Goal: Transaction & Acquisition: Obtain resource

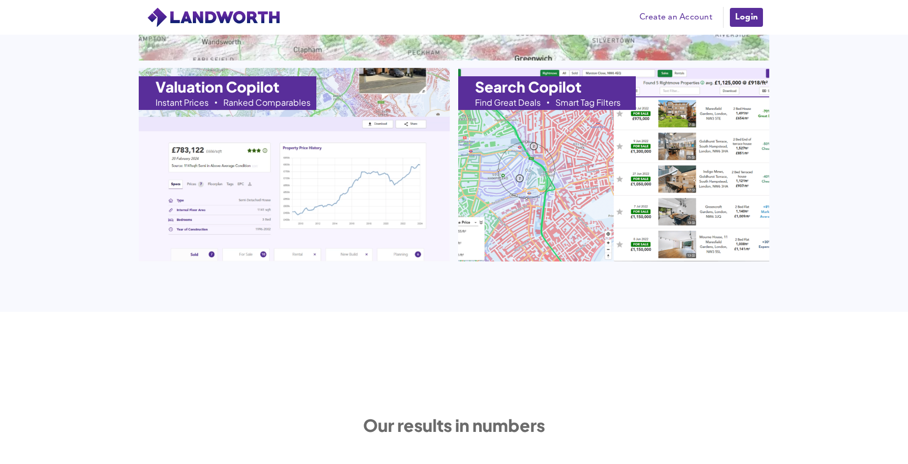
scroll to position [1230, 0]
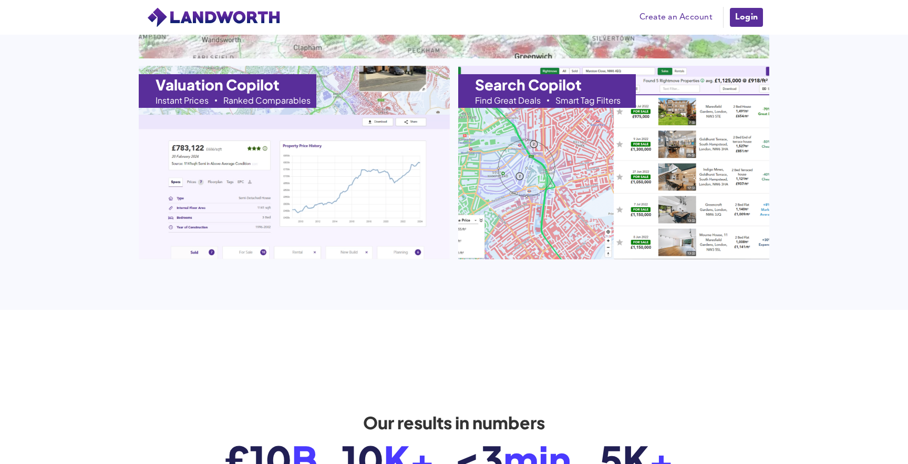
click at [743, 16] on link "Login" at bounding box center [746, 17] width 35 height 21
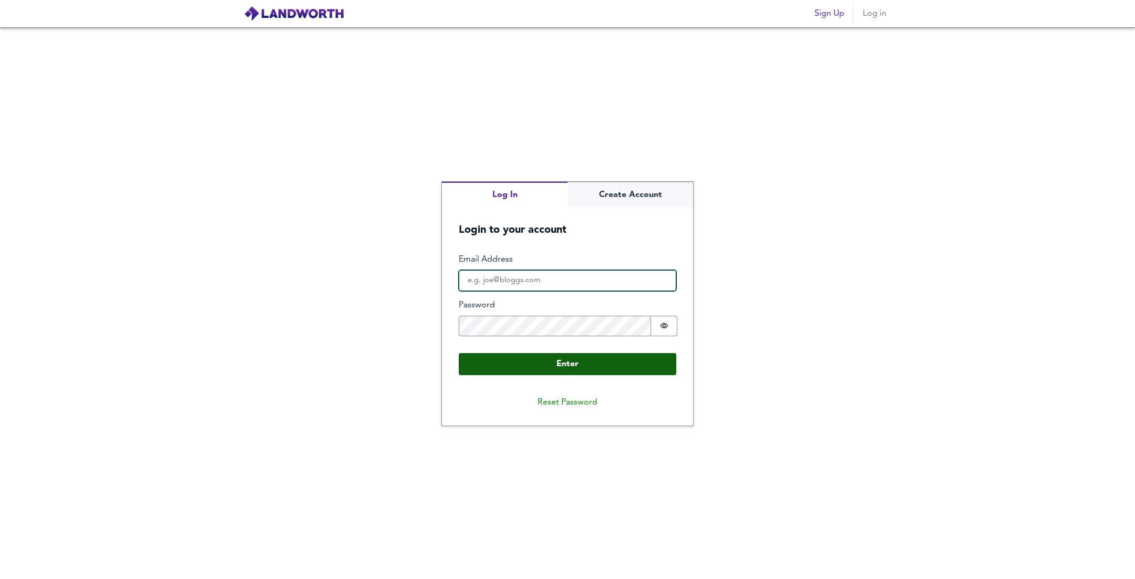
type input "[PERSON_NAME][EMAIL_ADDRESS][DOMAIN_NAME]"
click at [578, 358] on button "Enter" at bounding box center [568, 364] width 218 height 22
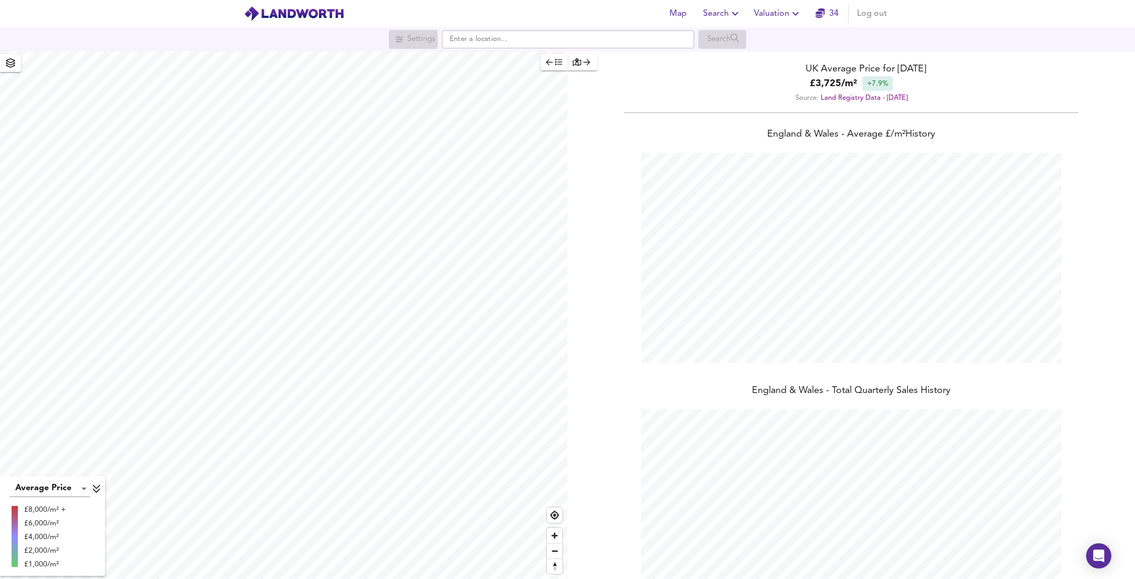
scroll to position [579, 1135]
click at [481, 43] on input "text" at bounding box center [568, 39] width 252 height 18
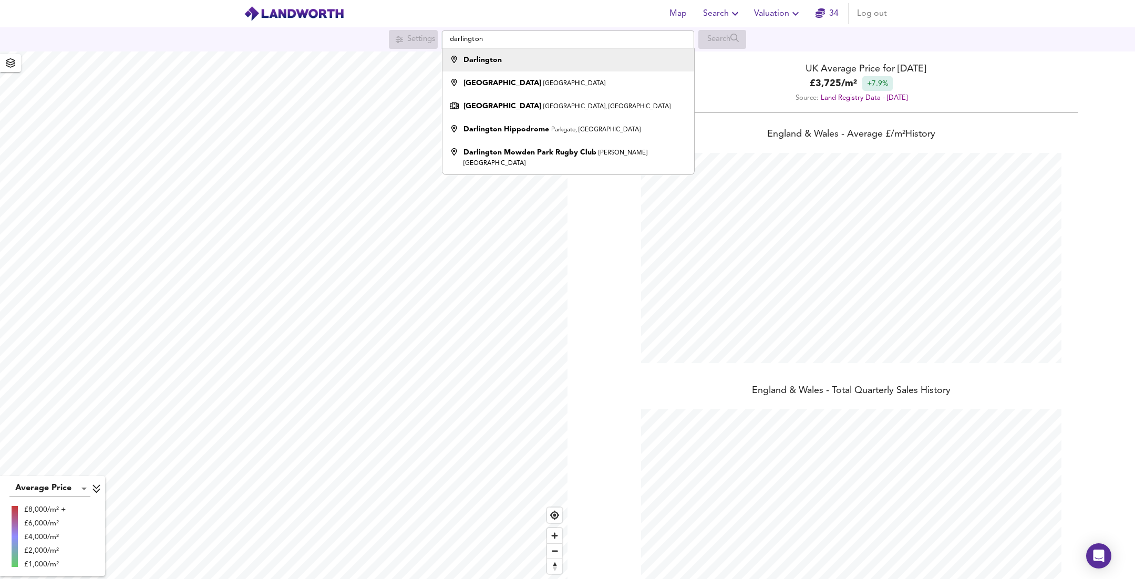
click at [516, 61] on div "Darlington" at bounding box center [565, 60] width 241 height 11
type input "Darlington"
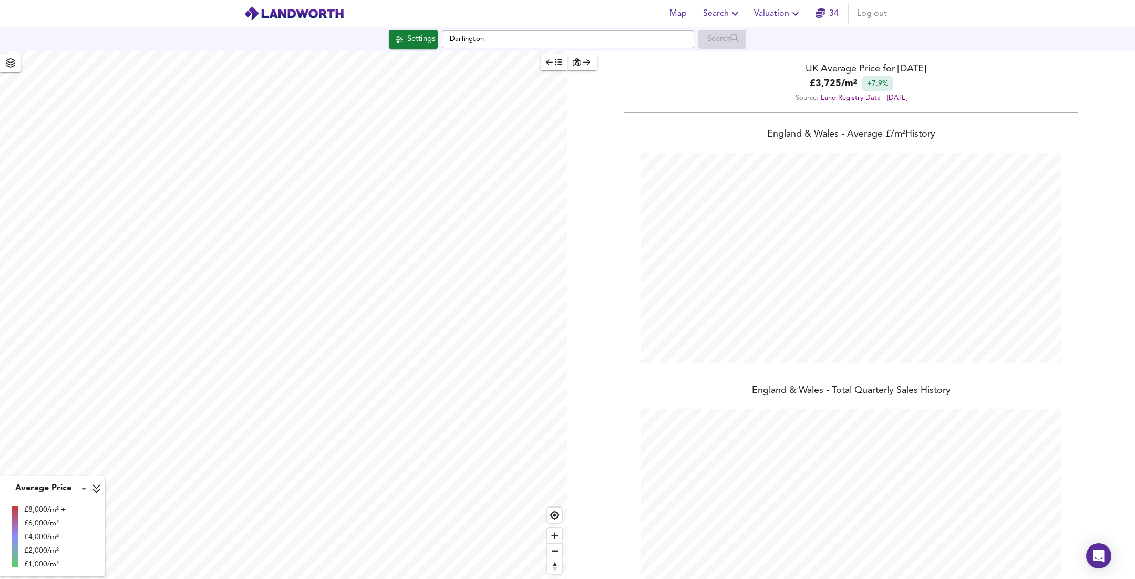
checkbox input "false"
checkbox input "true"
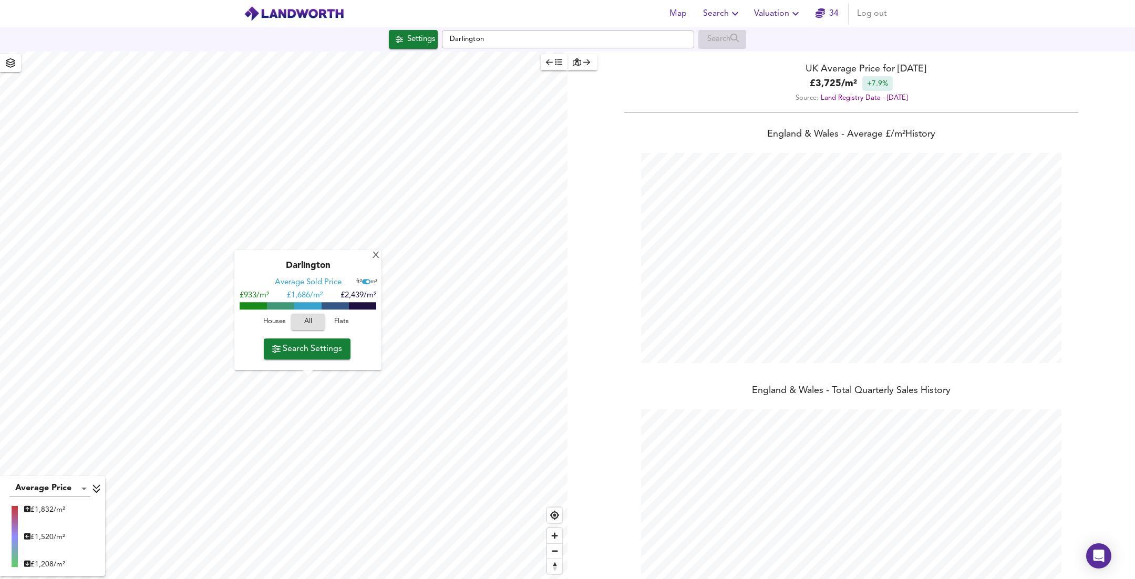
click at [347, 256] on div "Darlington Average Sold Price ft² m² £933/m² £ 1,686/m² £2,439/m² Houses All Fl…" at bounding box center [307, 311] width 147 height 120
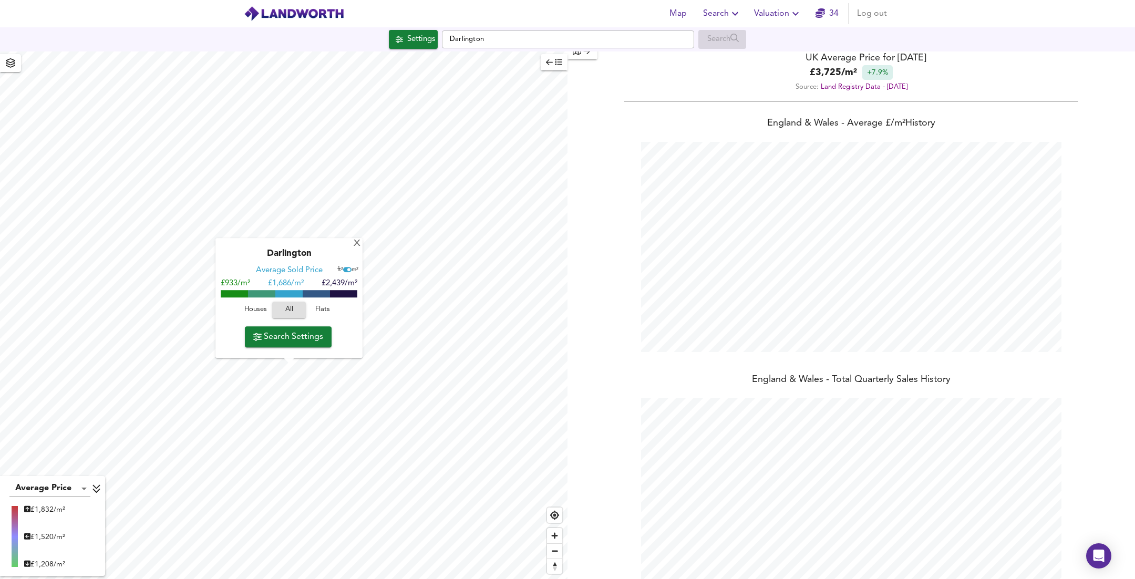
scroll to position [0, 0]
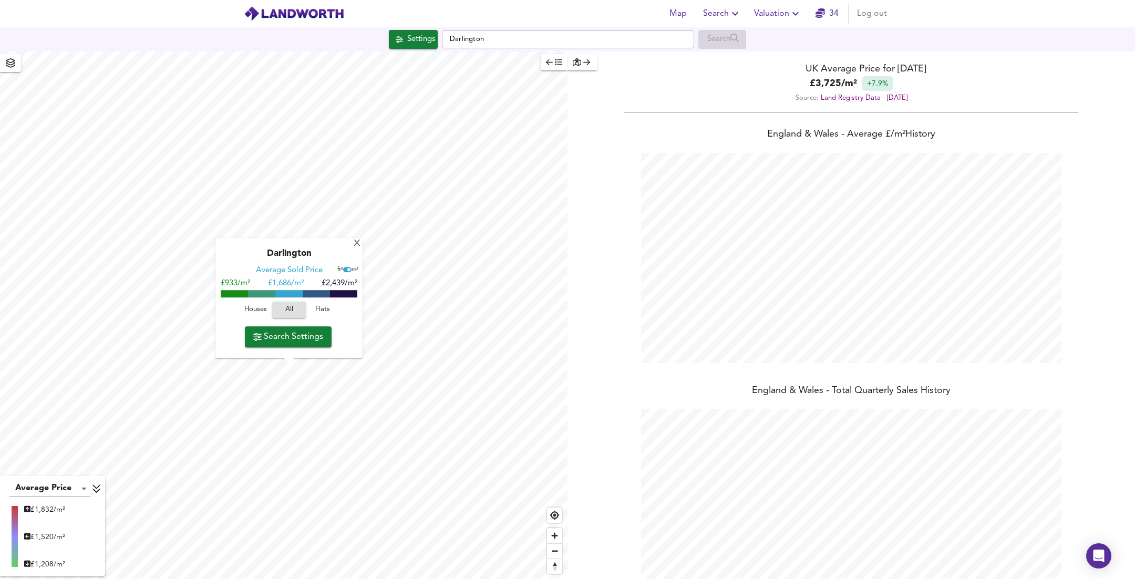
click at [580, 65] on icon "button" at bounding box center [577, 61] width 8 height 7
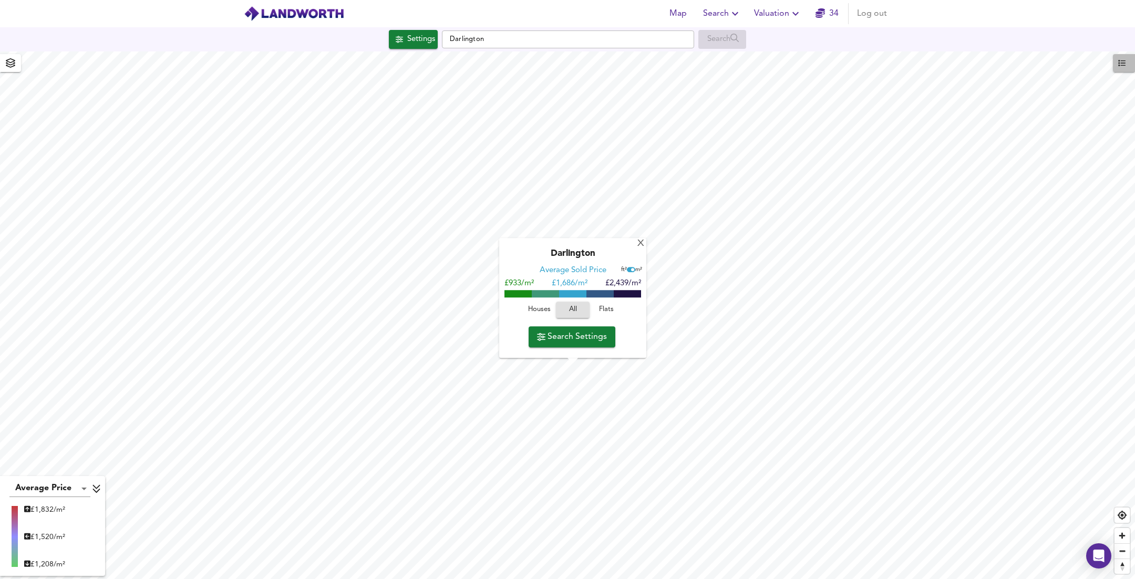
click at [1126, 66] on span "button" at bounding box center [1124, 63] width 12 height 14
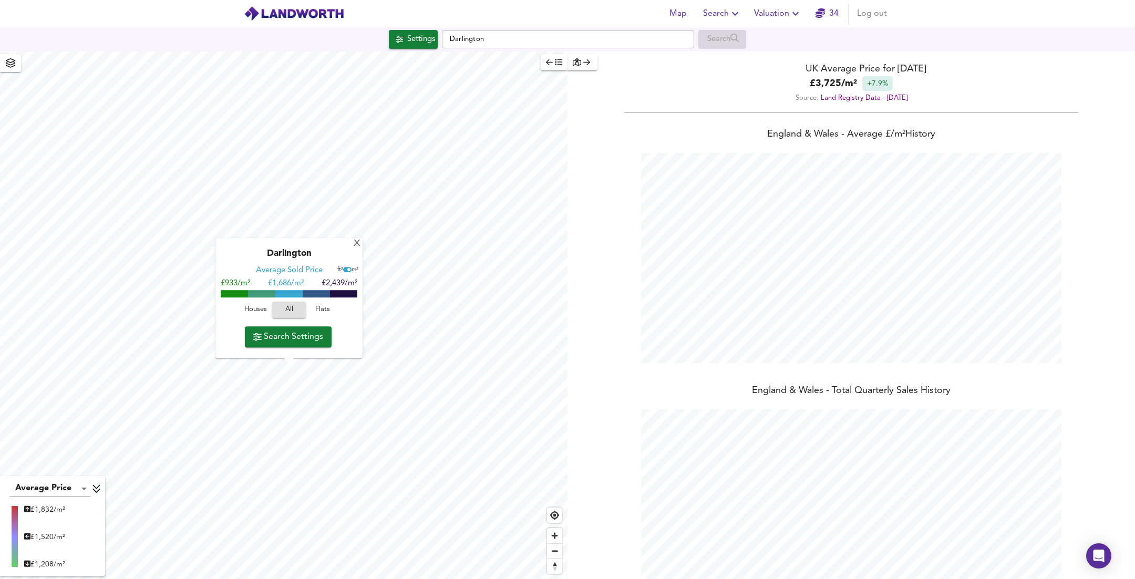
click at [552, 61] on icon "button" at bounding box center [549, 61] width 7 height 7
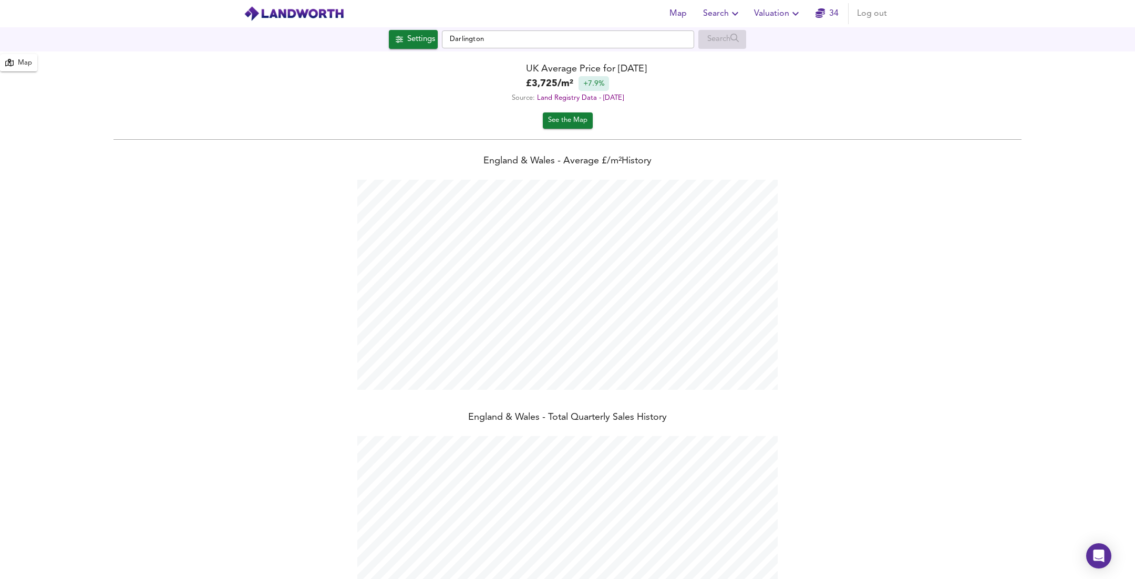
click at [24, 58] on div "Map" at bounding box center [25, 63] width 14 height 12
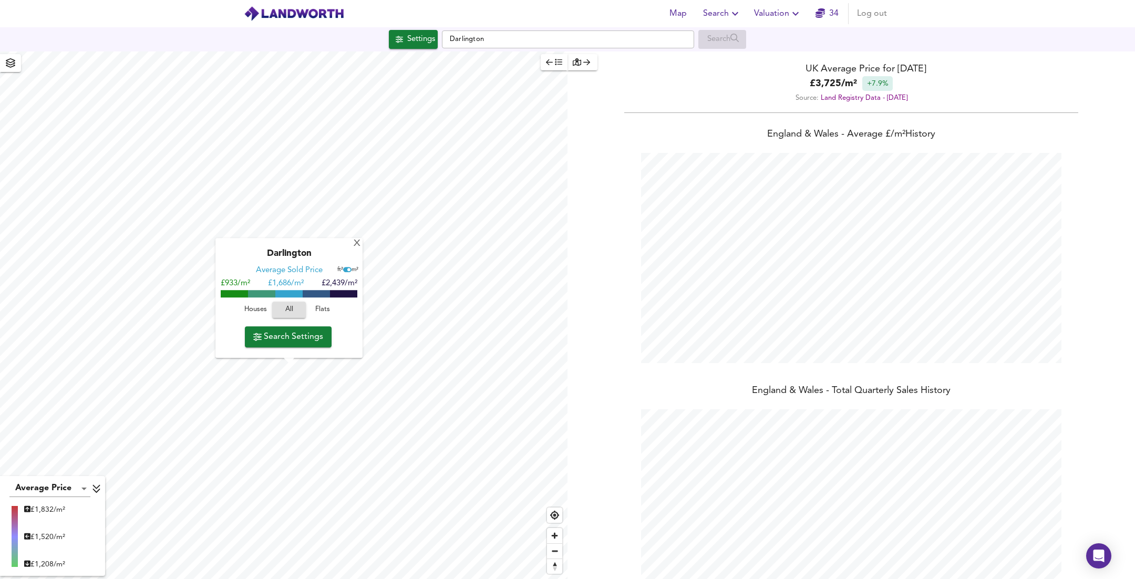
click at [258, 307] on span "Houses" at bounding box center [255, 310] width 28 height 12
click at [295, 338] on span "Search Settings" at bounding box center [288, 337] width 70 height 15
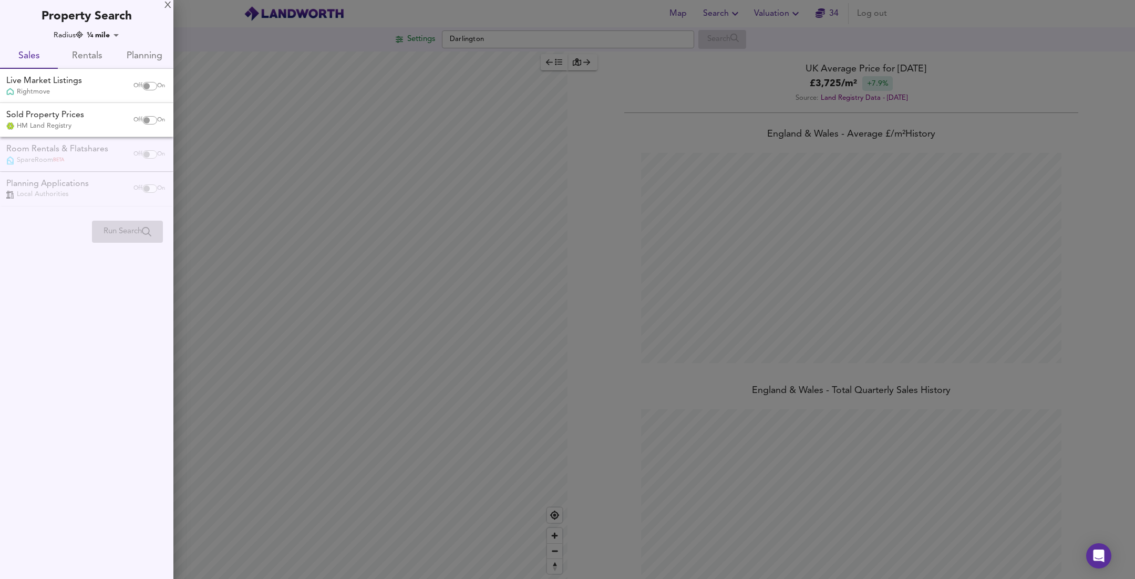
click at [146, 119] on input "checkbox" at bounding box center [146, 120] width 25 height 8
checkbox input "true"
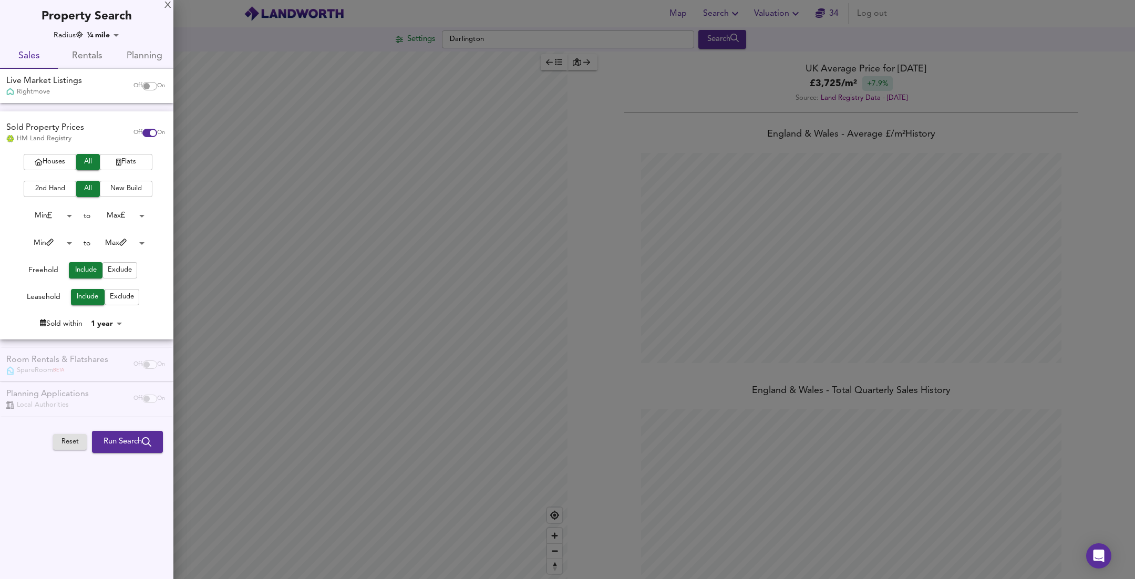
click at [113, 296] on span "Exclude" at bounding box center [122, 297] width 24 height 12
click at [169, 6] on div "X" at bounding box center [167, 5] width 7 height 7
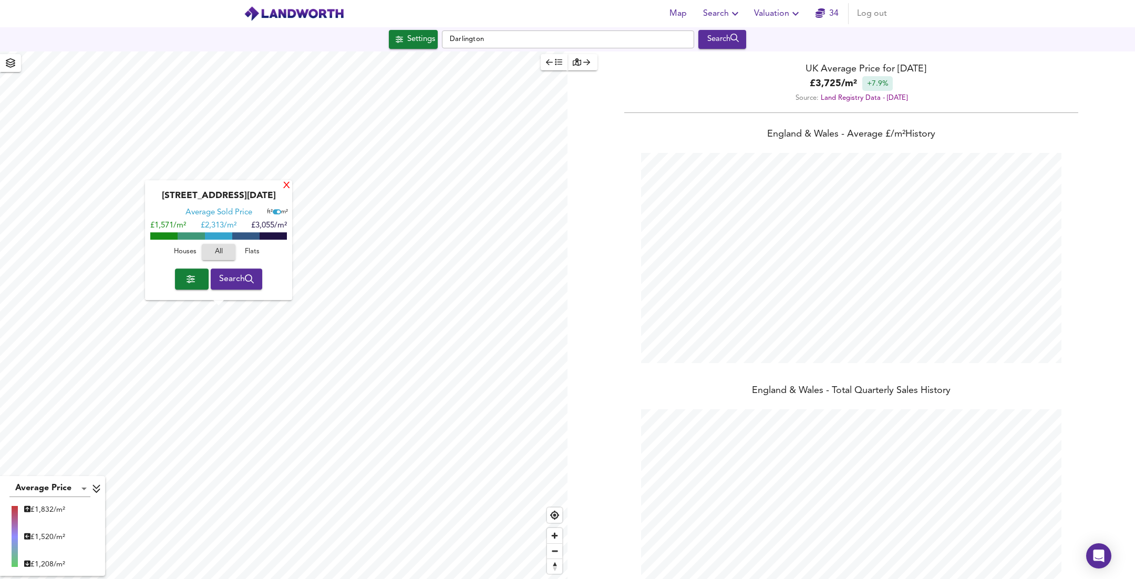
click at [287, 184] on div "X" at bounding box center [286, 186] width 9 height 10
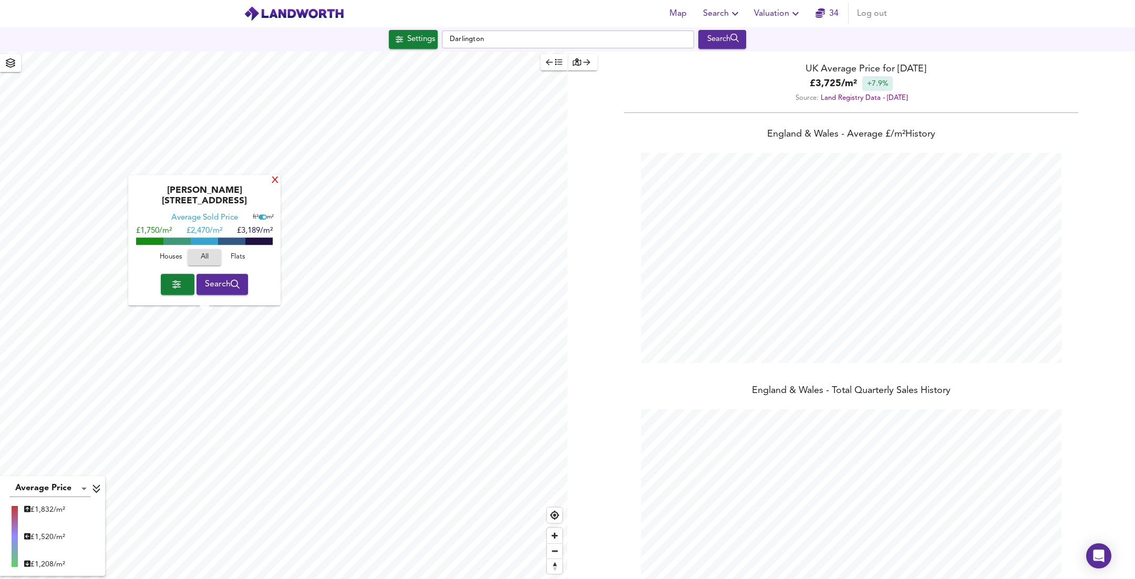
click at [272, 186] on div "X" at bounding box center [275, 181] width 9 height 10
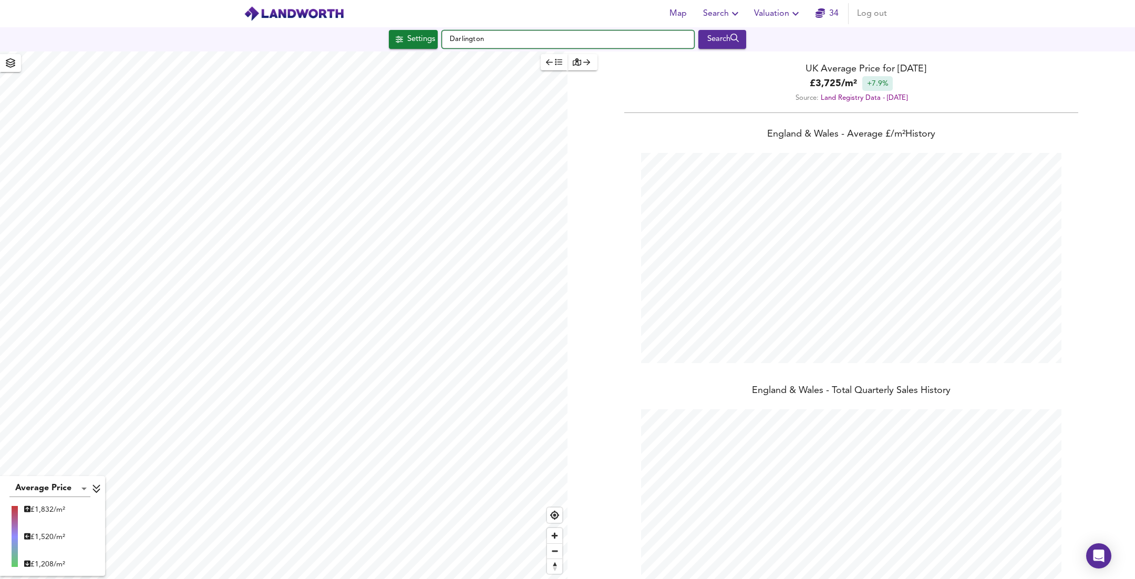
click at [481, 37] on input "Darlington" at bounding box center [568, 39] width 252 height 18
click at [497, 33] on input "Darlington" at bounding box center [568, 39] width 252 height 18
click at [497, 36] on input "Darlington" at bounding box center [568, 39] width 252 height 18
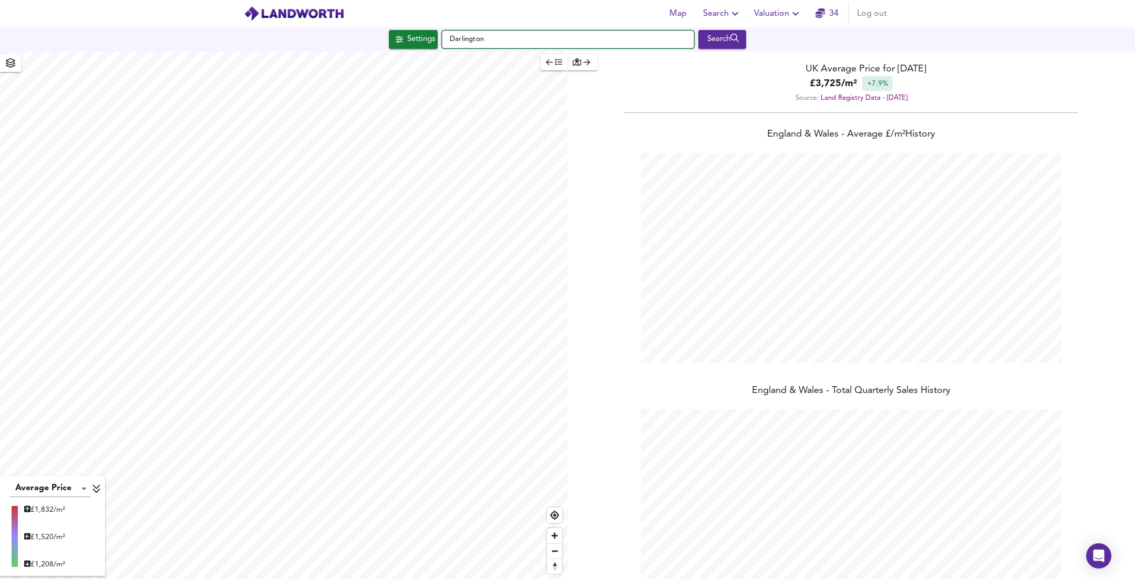
click at [497, 36] on input "Darlington" at bounding box center [568, 39] width 252 height 18
click at [510, 52] on li "68 Reid Street Darlington" at bounding box center [567, 59] width 251 height 23
type input "68 Reid Street, Darlington"
click at [773, 12] on span "Valuation" at bounding box center [778, 13] width 48 height 15
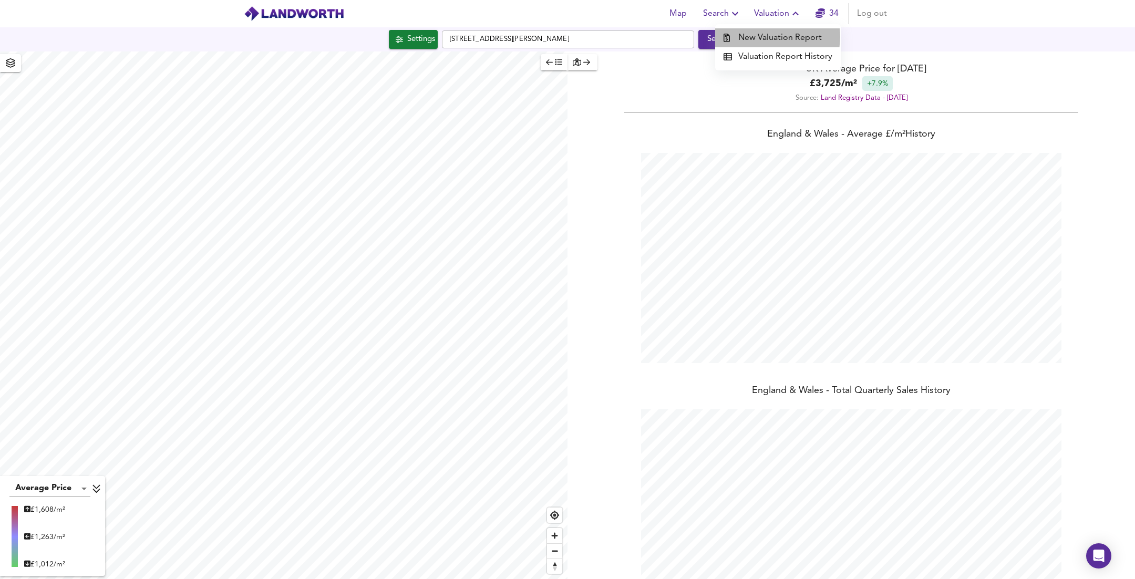
click at [774, 37] on li "New Valuation Report" at bounding box center [778, 37] width 126 height 19
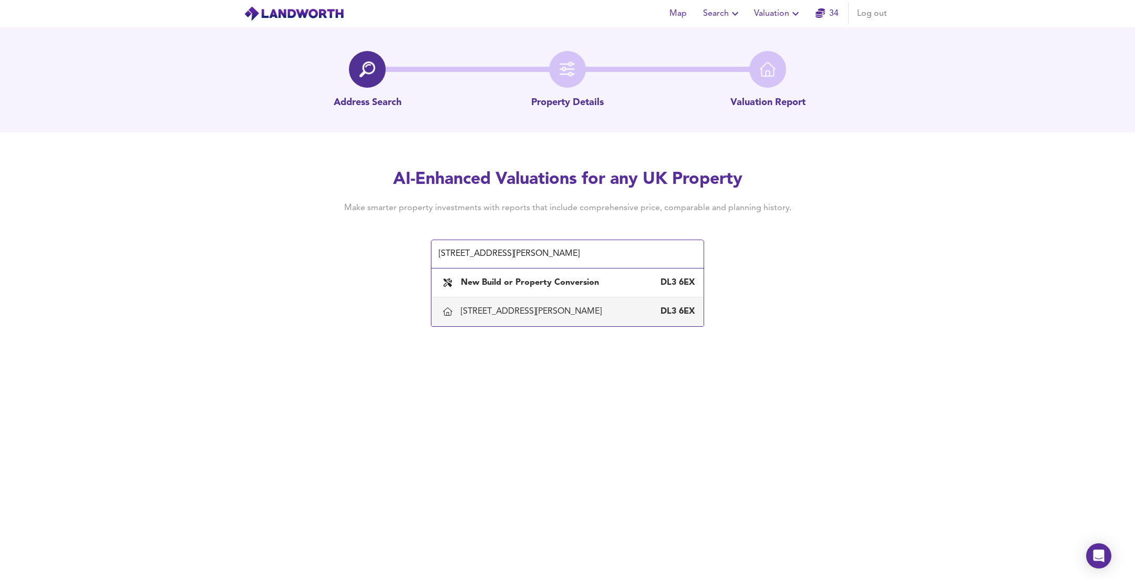
click at [545, 319] on div "68 Reid Street, Darlington DL3 6EX" at bounding box center [567, 312] width 255 height 22
type input "68 Reid Street, Darlington"
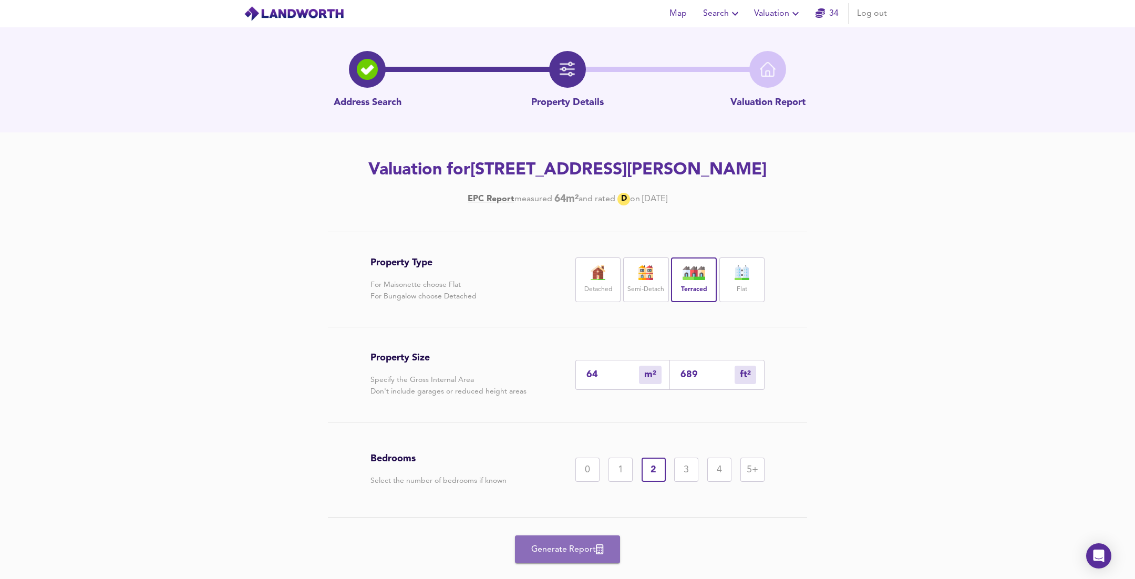
click at [551, 552] on span "Generate Report" at bounding box center [568, 549] width 84 height 15
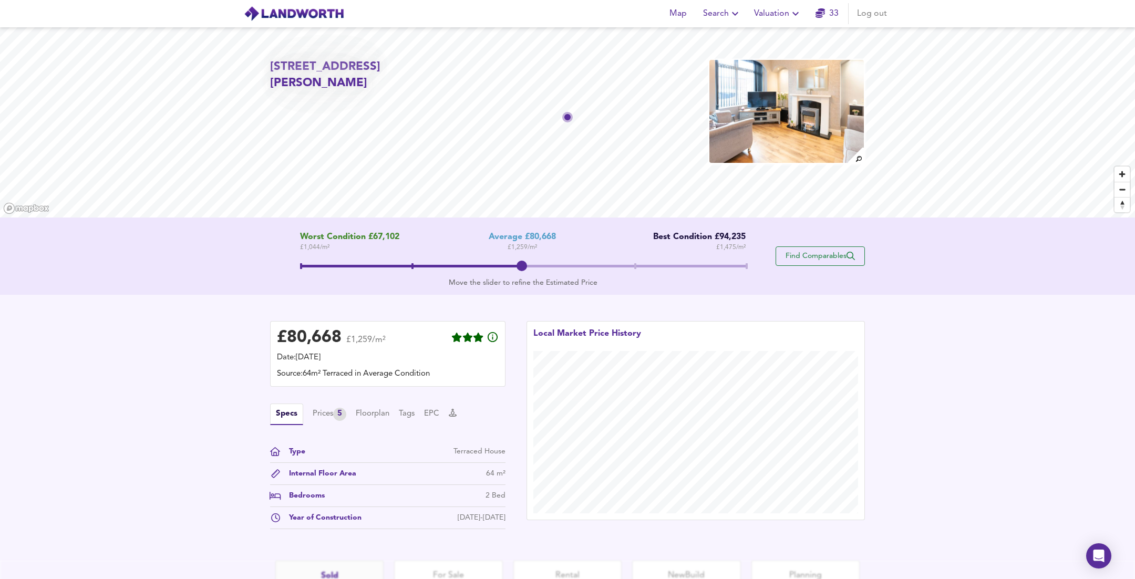
click at [784, 259] on span "Find Comparables" at bounding box center [820, 256] width 78 height 10
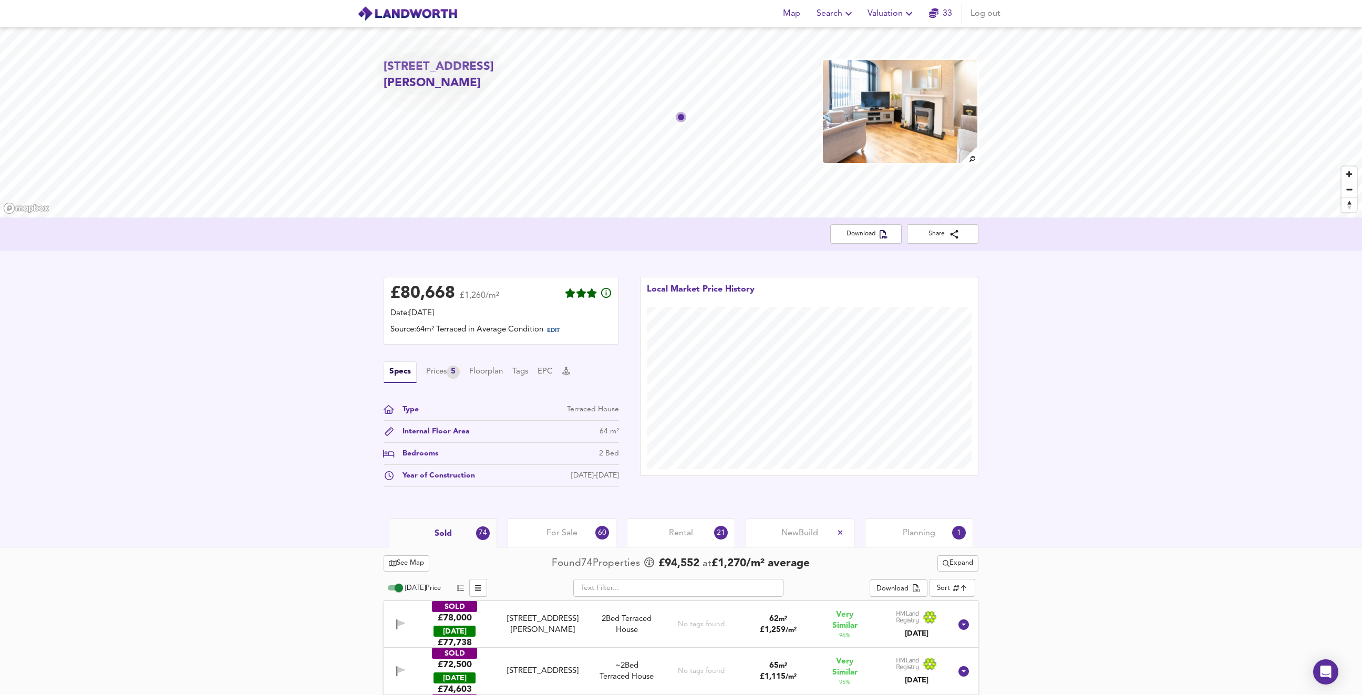
click at [946, 14] on link "33" at bounding box center [940, 13] width 23 height 15
